Goal: Information Seeking & Learning: Understand process/instructions

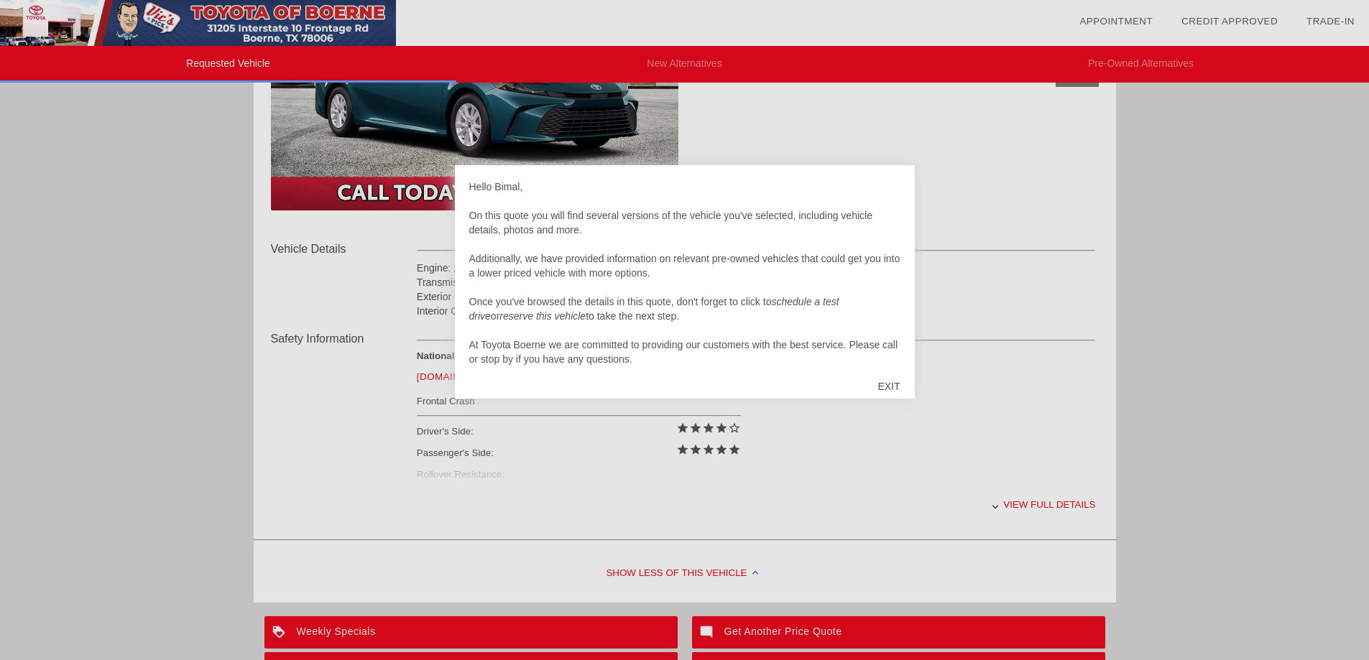
scroll to position [431, 0]
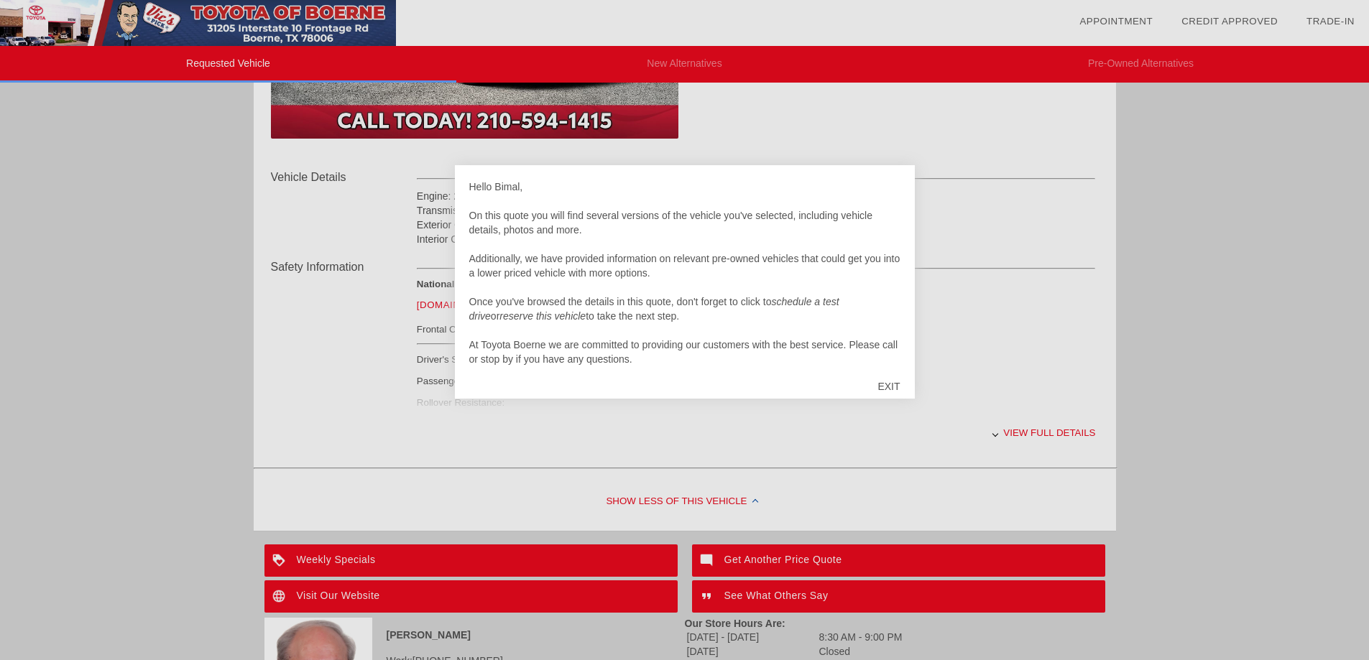
click at [892, 385] on div "EXIT" at bounding box center [888, 386] width 51 height 43
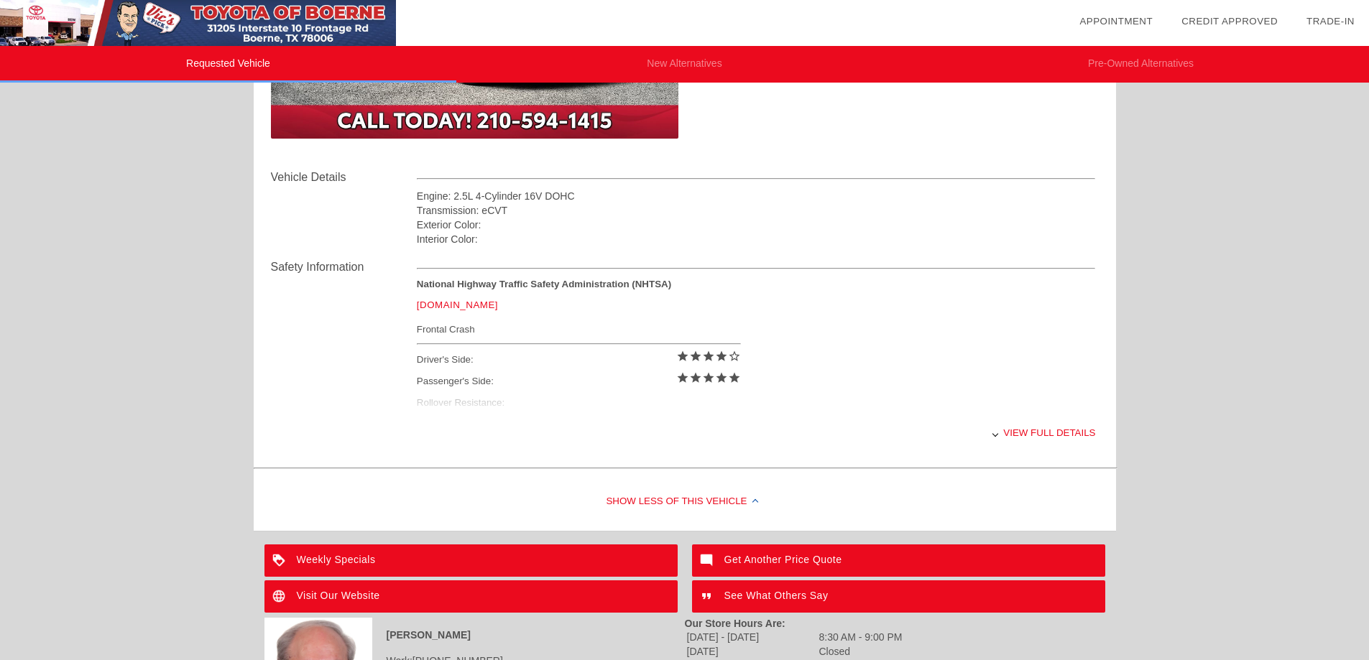
click at [1025, 430] on div "View full details" at bounding box center [756, 432] width 679 height 35
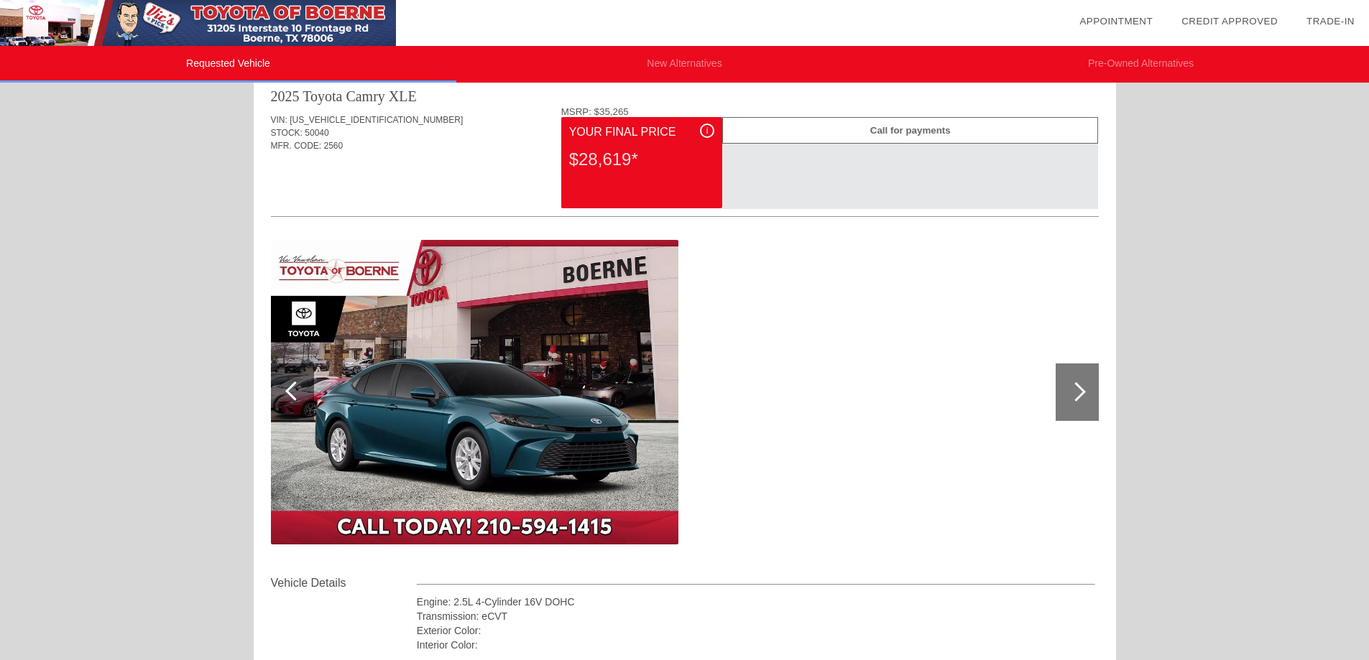
scroll to position [0, 0]
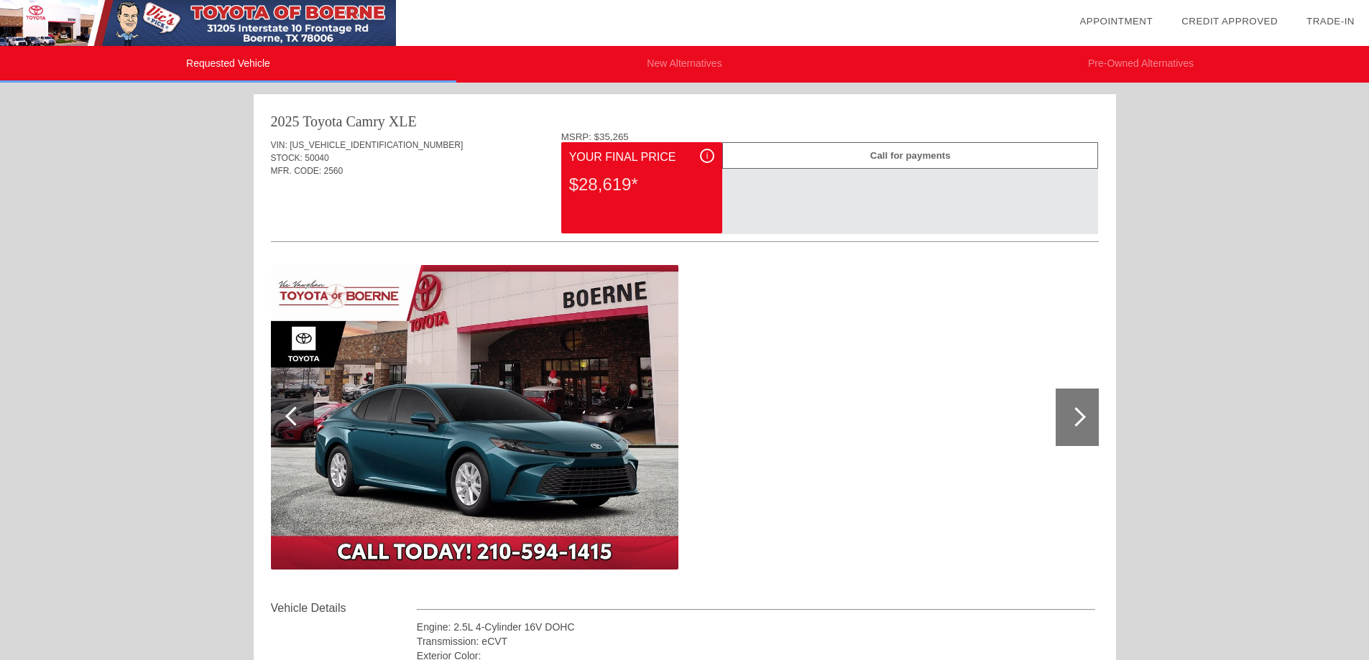
click at [1077, 421] on div at bounding box center [1075, 416] width 19 height 19
click at [901, 162] on div "Call for payments" at bounding box center [910, 155] width 376 height 27
click at [701, 154] on div "i" at bounding box center [707, 156] width 14 height 14
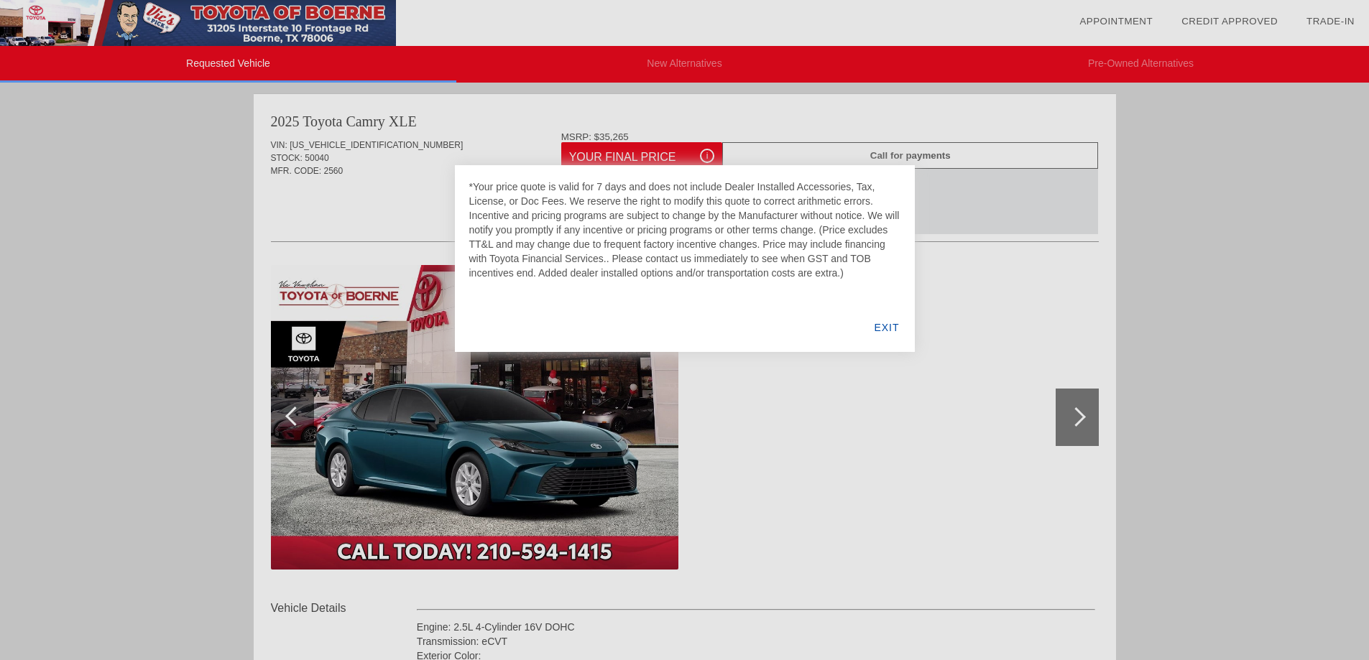
click at [890, 330] on div "EXIT" at bounding box center [886, 327] width 55 height 49
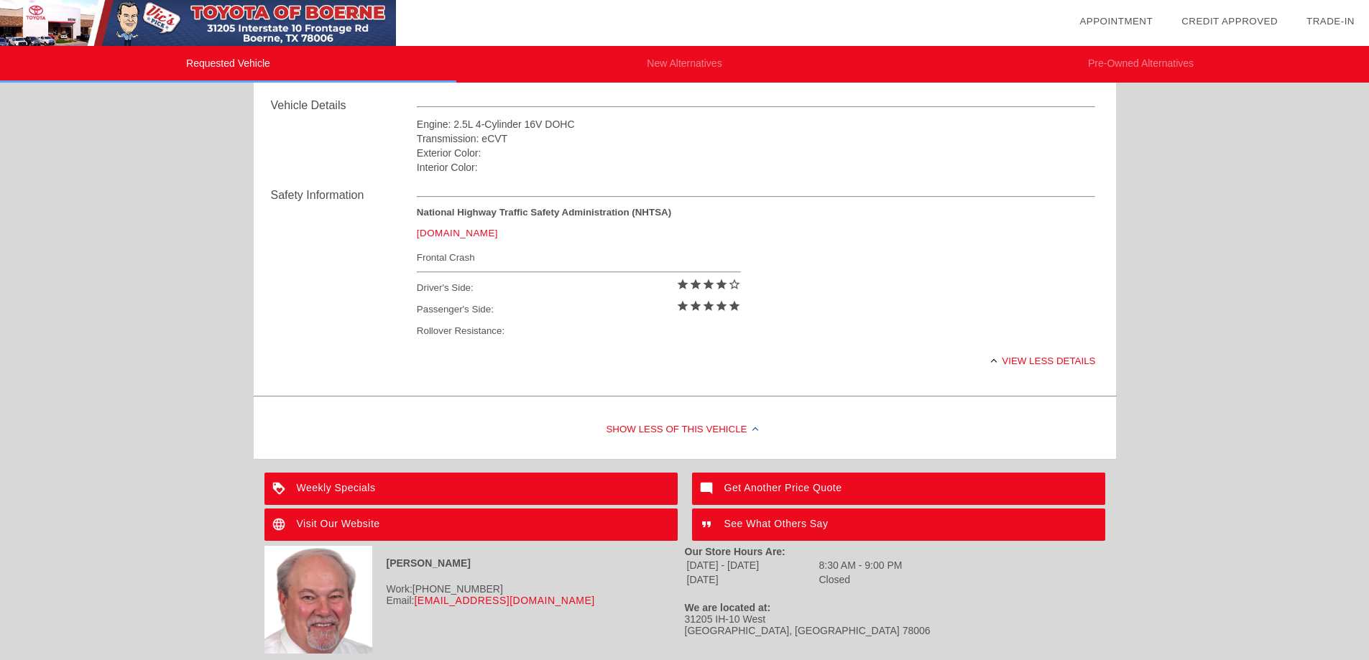
scroll to position [540, 0]
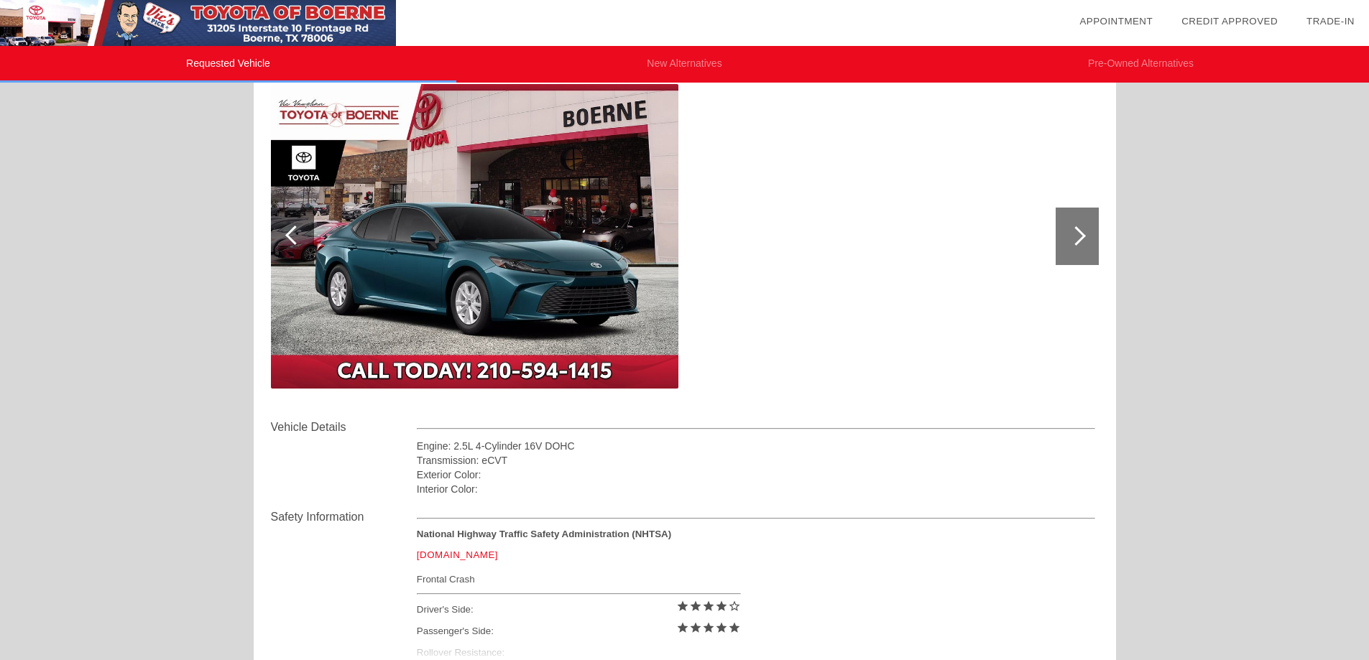
scroll to position [37, 0]
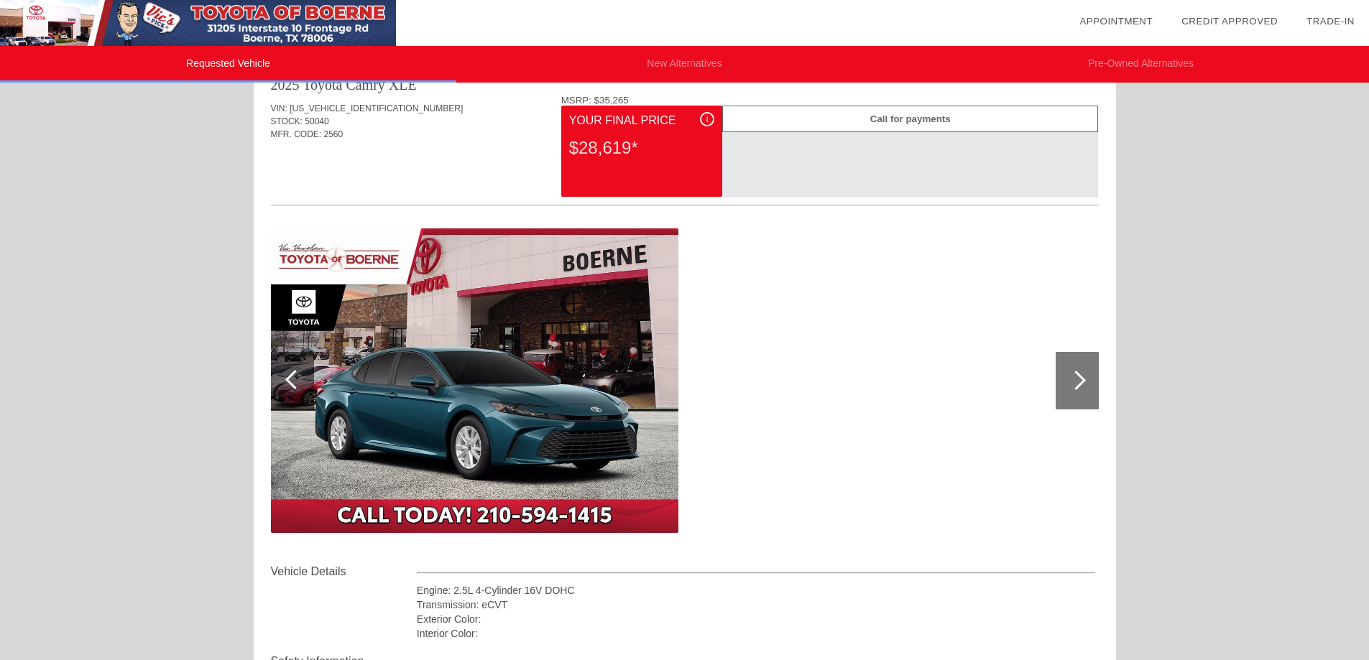
click at [1083, 380] on div at bounding box center [1075, 380] width 19 height 19
click at [442, 358] on img at bounding box center [474, 380] width 407 height 305
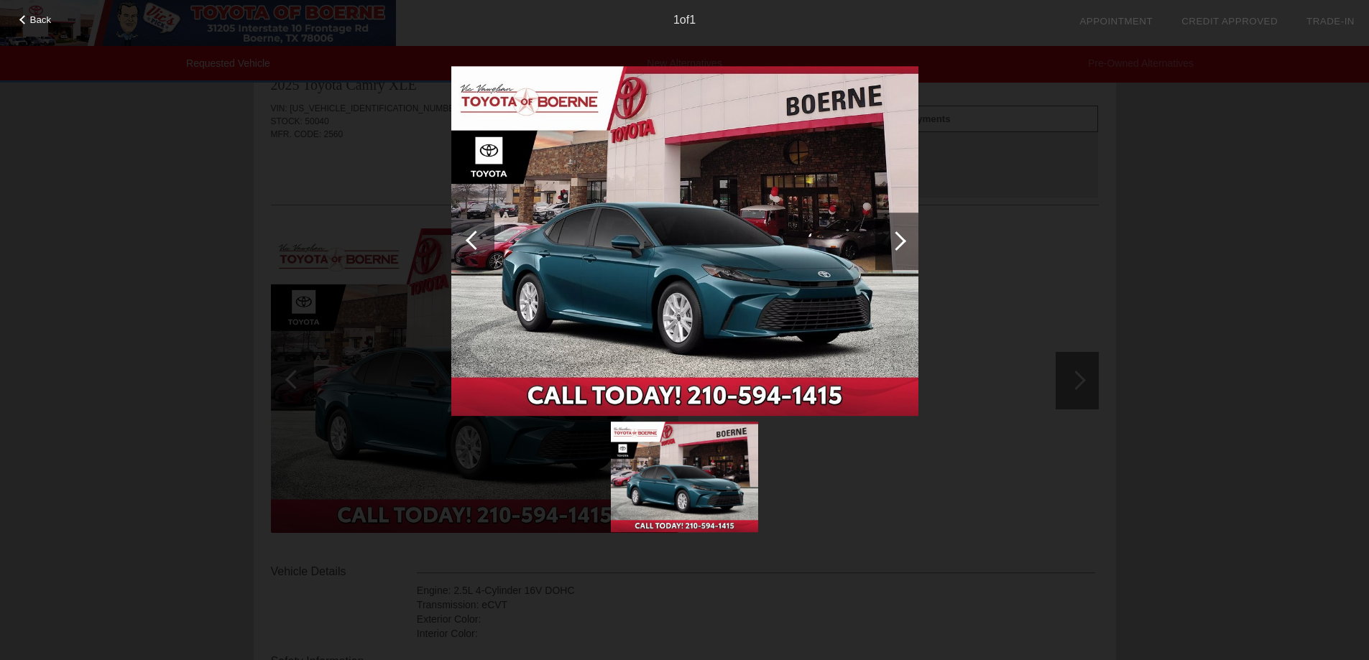
click at [899, 249] on div at bounding box center [896, 241] width 43 height 57
click at [41, 12] on div "1 of 1" at bounding box center [684, 14] width 1369 height 29
click at [42, 24] on span "Back" at bounding box center [41, 19] width 22 height 11
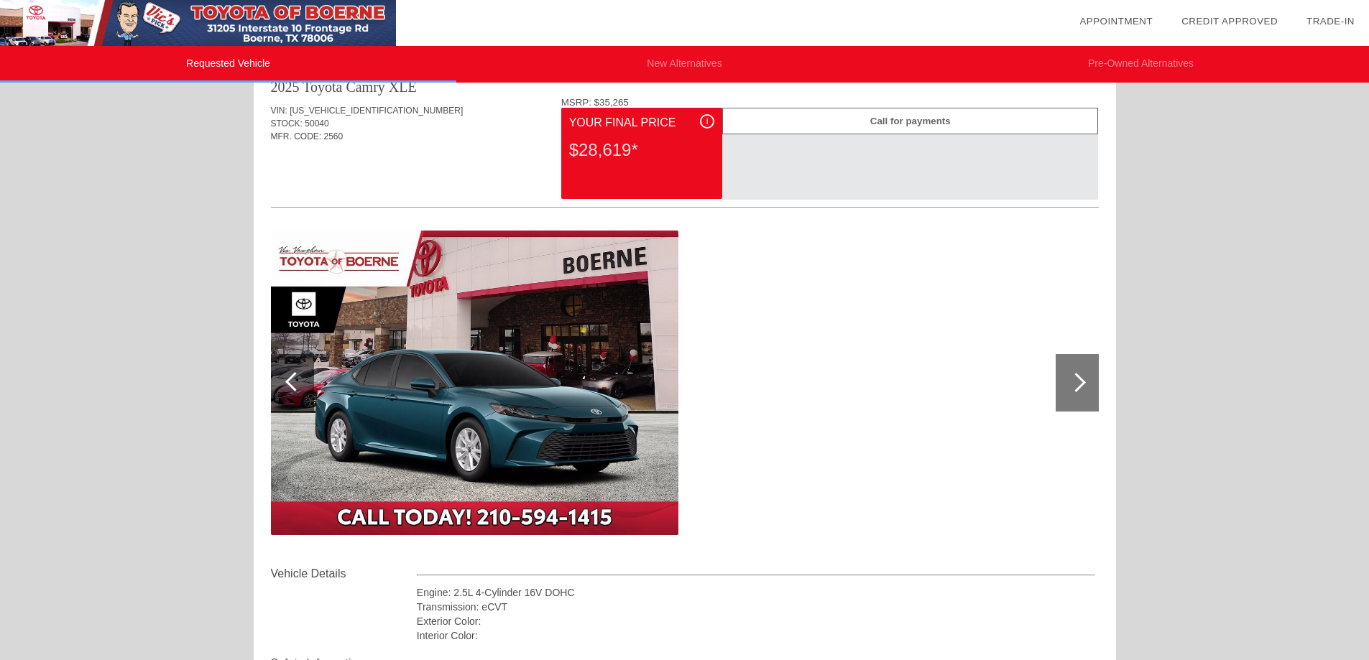
scroll to position [0, 0]
